Goal: Task Accomplishment & Management: Manage account settings

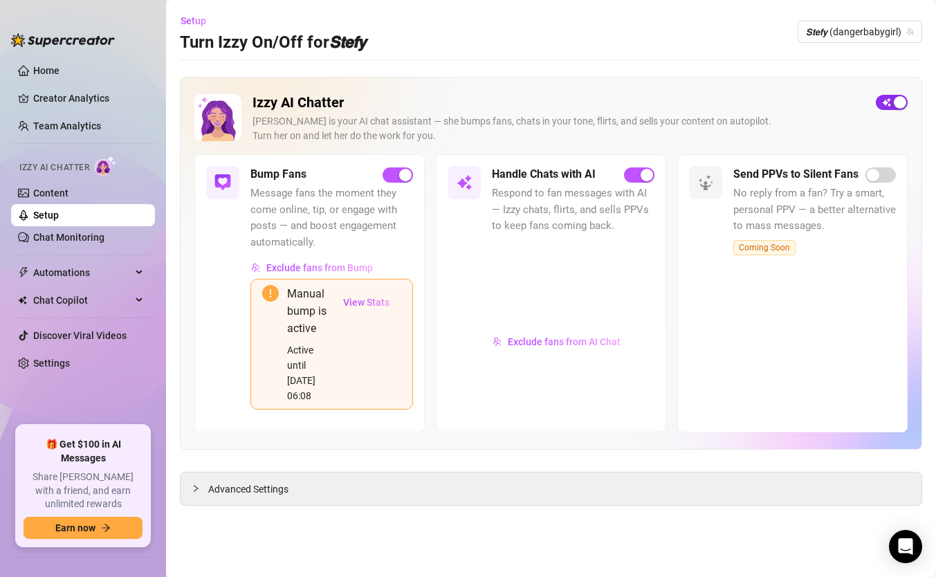
click at [890, 105] on span "button" at bounding box center [892, 102] width 32 height 15
click at [875, 35] on span "𝙎𝙩𝙚𝙛𝙮 (dangerbabygirl)" at bounding box center [860, 31] width 108 height 21
click at [640, 71] on main "Setup Turn Izzy On/Off for 𝙎𝙩𝙚𝙛𝙮 𝙎𝙩𝙚𝙛𝙮 (dangerbabygirl) Izzy AI Chatter [PERSON…" at bounding box center [551, 288] width 770 height 577
click at [829, 24] on span "𝙎𝙩𝙚𝙛𝙮 (dangerbabygirl)" at bounding box center [860, 31] width 108 height 21
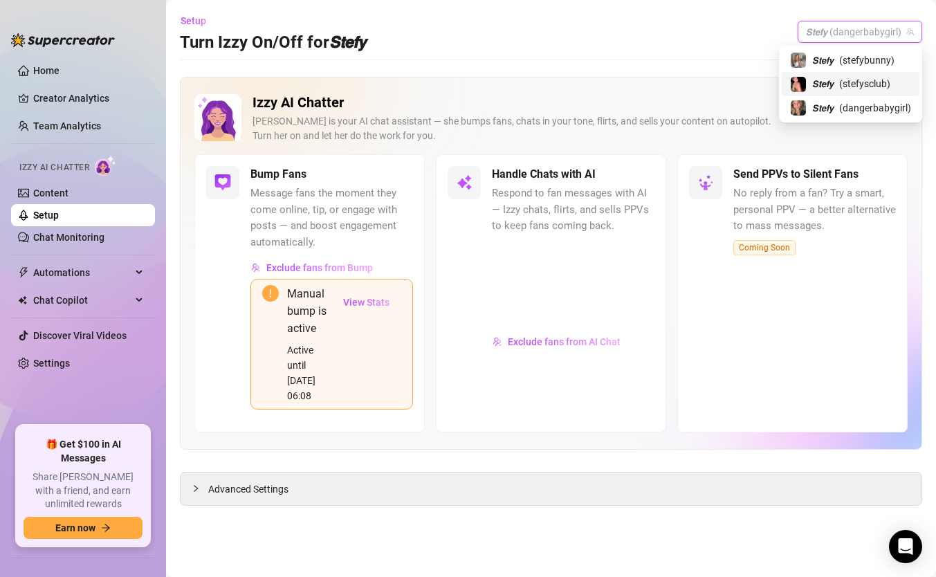
click at [823, 84] on span "𝙎𝙩𝙚𝙛𝙮" at bounding box center [822, 83] width 21 height 15
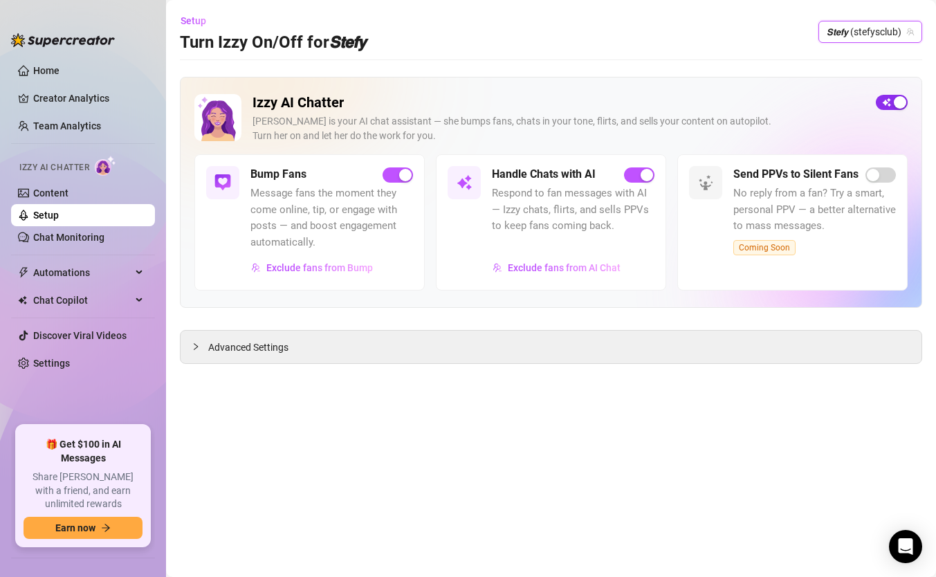
click at [884, 102] on span "button" at bounding box center [892, 102] width 32 height 15
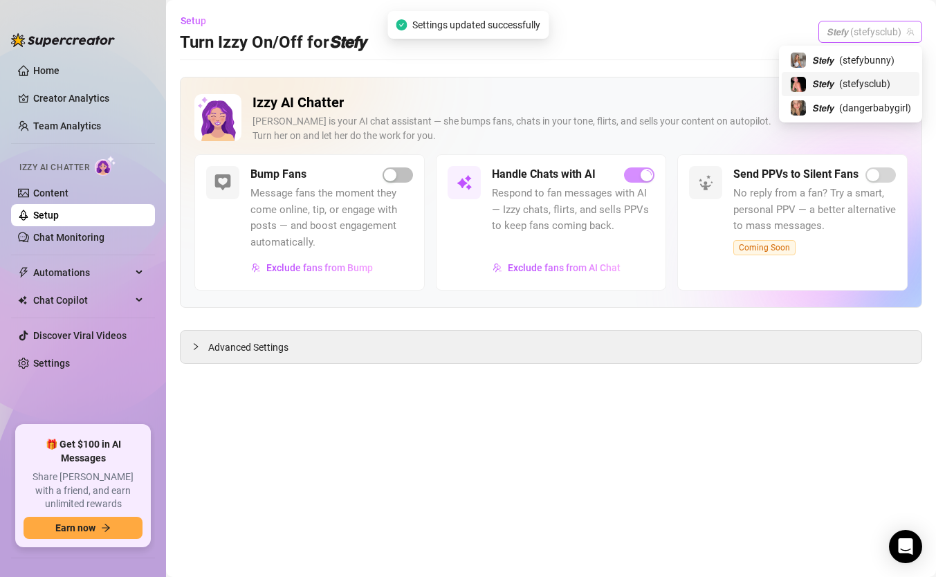
click at [887, 37] on span "𝙎𝙩𝙚𝙛𝙮 (stefysclub)" at bounding box center [870, 31] width 87 height 21
click at [857, 105] on span "( dangerbabygirl )" at bounding box center [875, 107] width 72 height 15
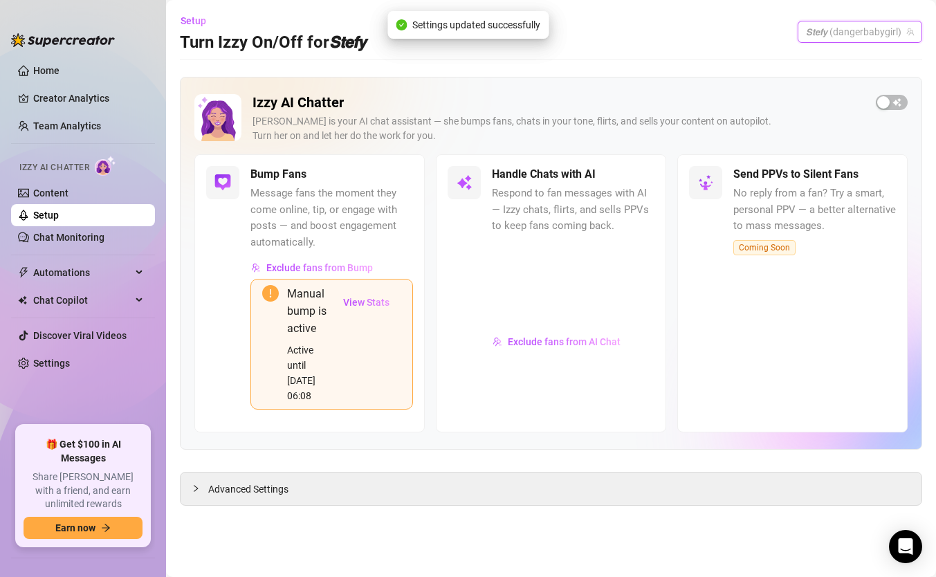
click at [861, 40] on span "𝙎𝙩𝙚𝙛𝙮 (dangerbabygirl)" at bounding box center [860, 31] width 108 height 21
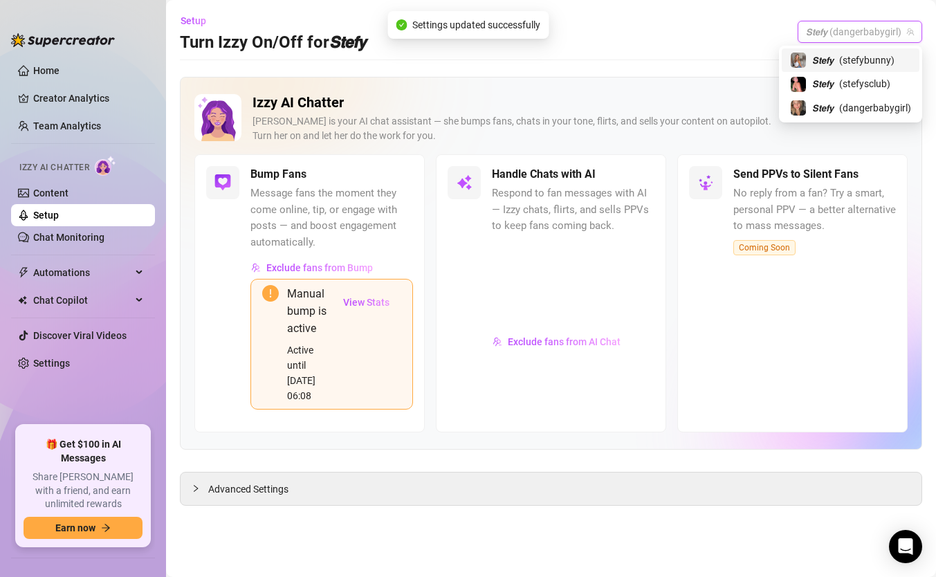
click at [855, 62] on span "( stefybunny )" at bounding box center [866, 60] width 55 height 15
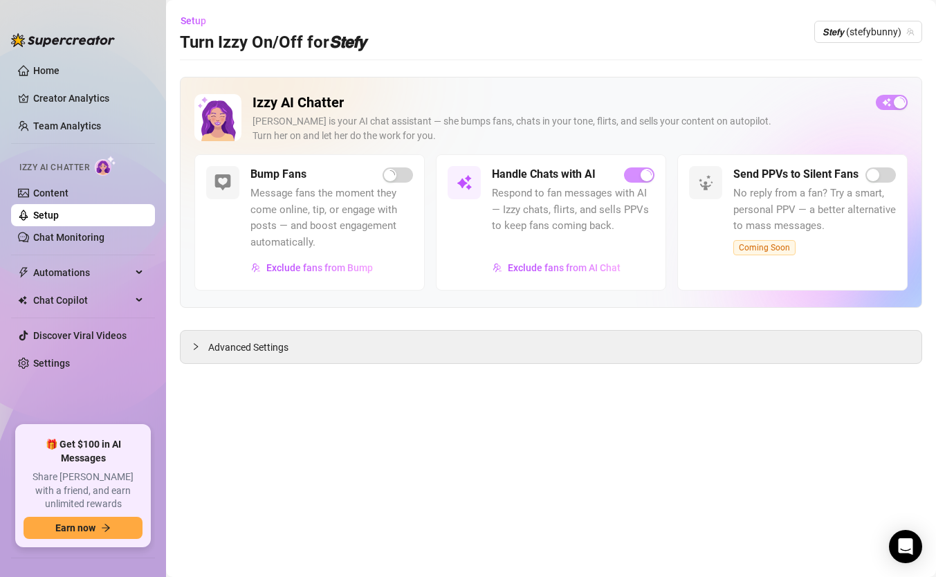
click at [886, 94] on div at bounding box center [892, 102] width 32 height 16
click at [887, 98] on span "button" at bounding box center [892, 102] width 32 height 15
